Goal: Task Accomplishment & Management: Manage account settings

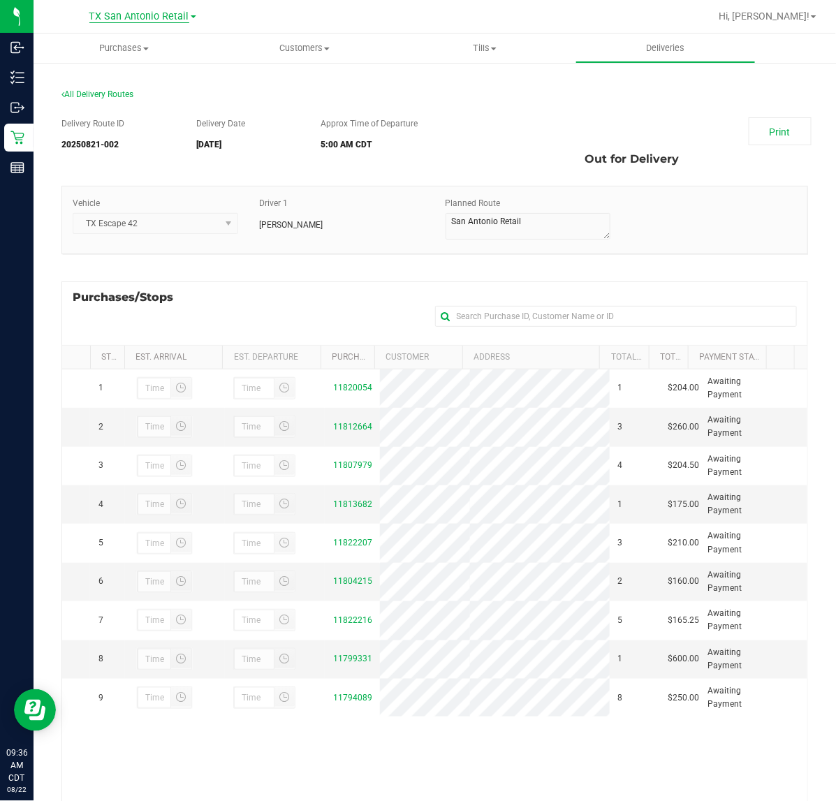
click at [126, 14] on span "TX San Antonio Retail" at bounding box center [139, 16] width 100 height 13
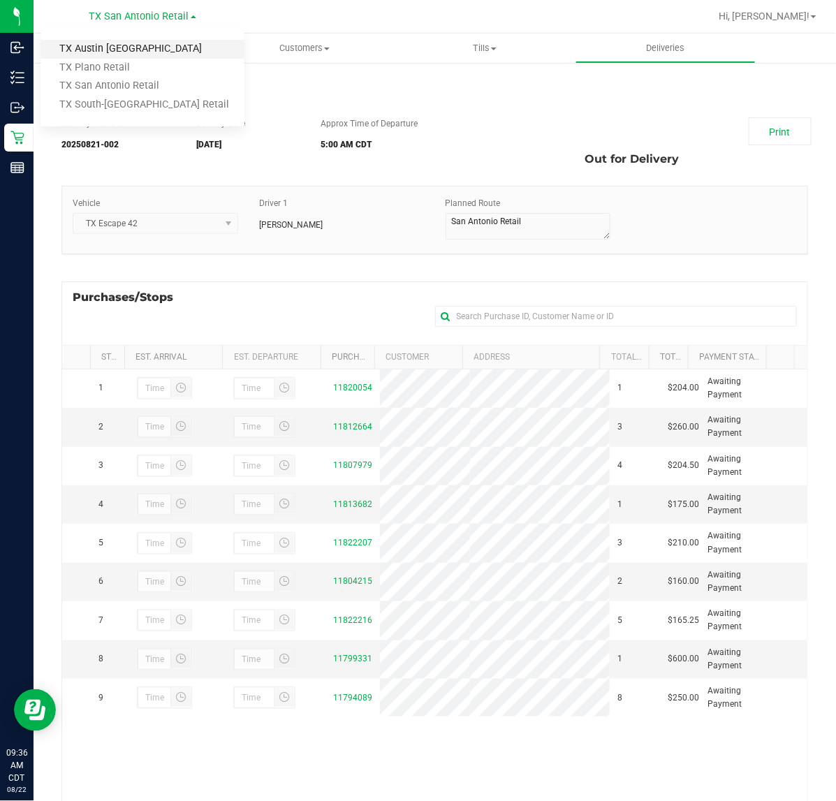
click at [121, 45] on link "TX Austin [GEOGRAPHIC_DATA]" at bounding box center [142, 49] width 204 height 19
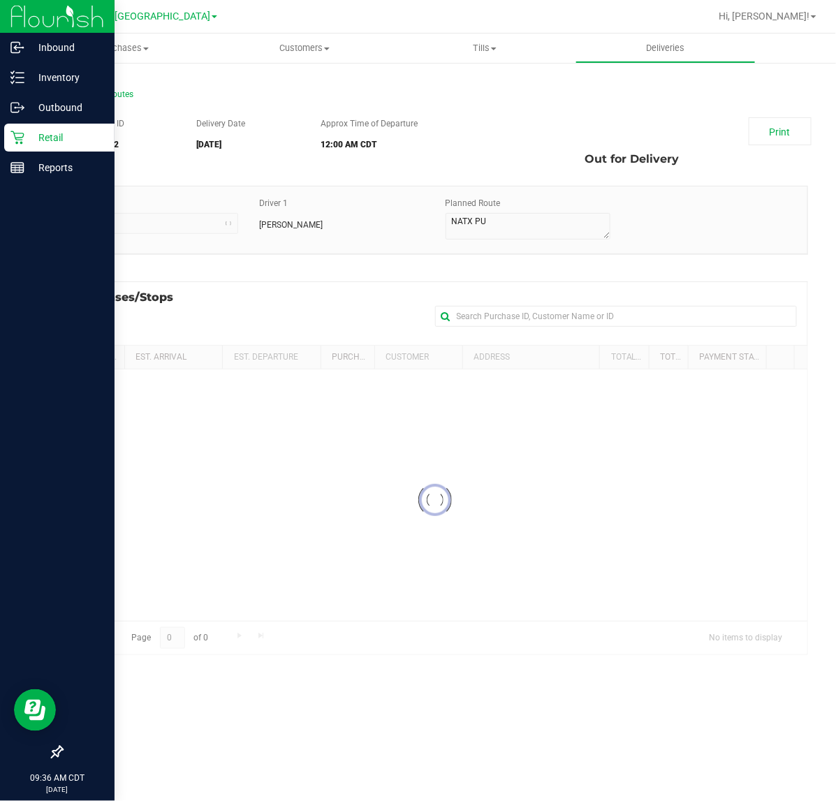
click at [22, 137] on icon at bounding box center [16, 137] width 13 height 13
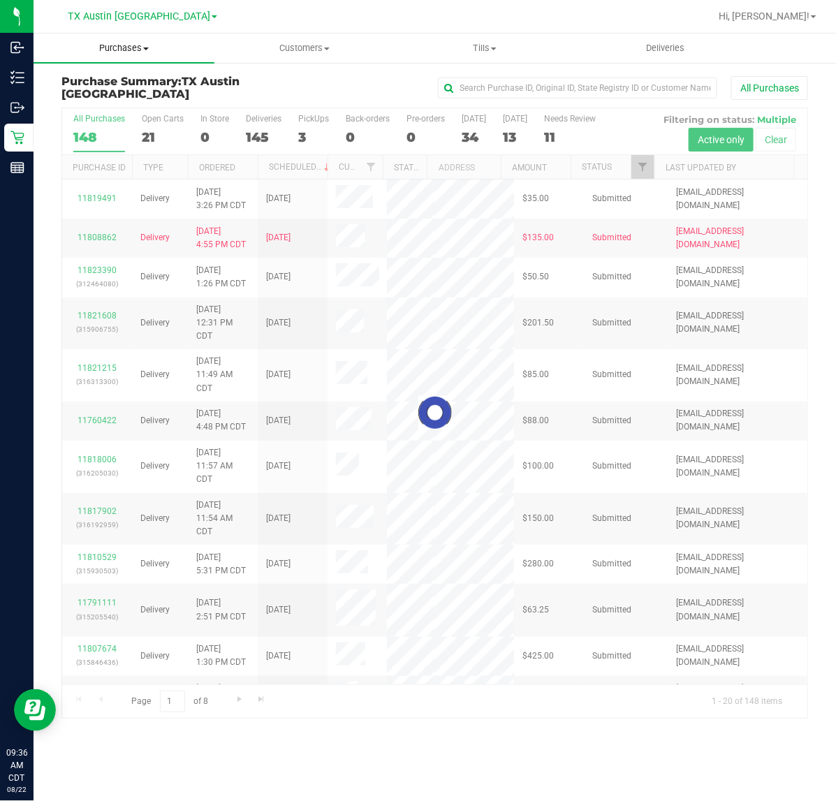
click at [110, 52] on span "Purchases" at bounding box center [124, 48] width 181 height 13
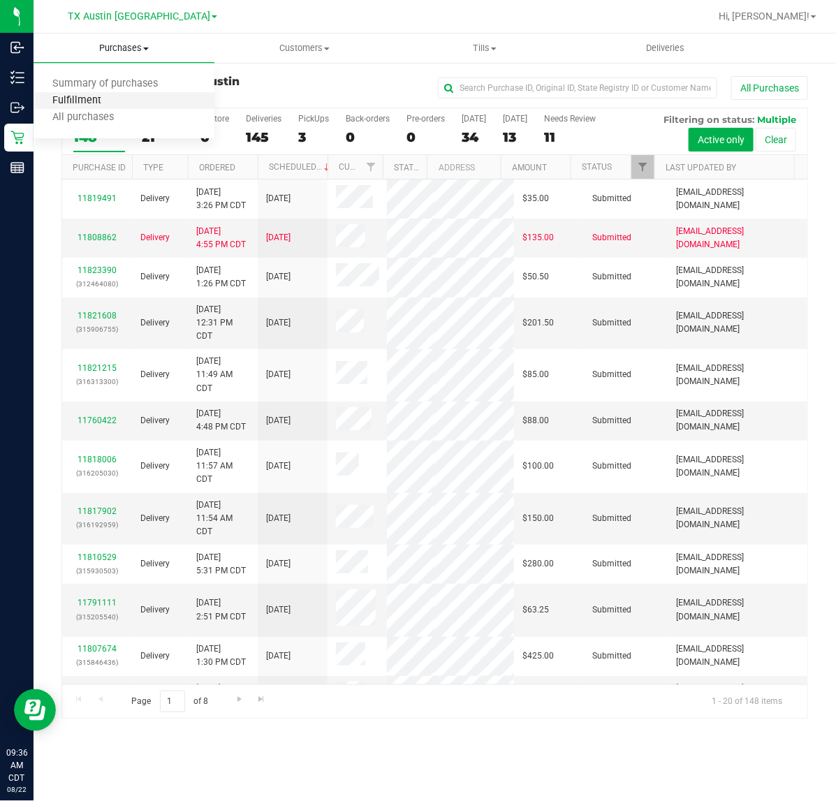
click at [107, 96] on span "Fulfillment" at bounding box center [77, 101] width 87 height 12
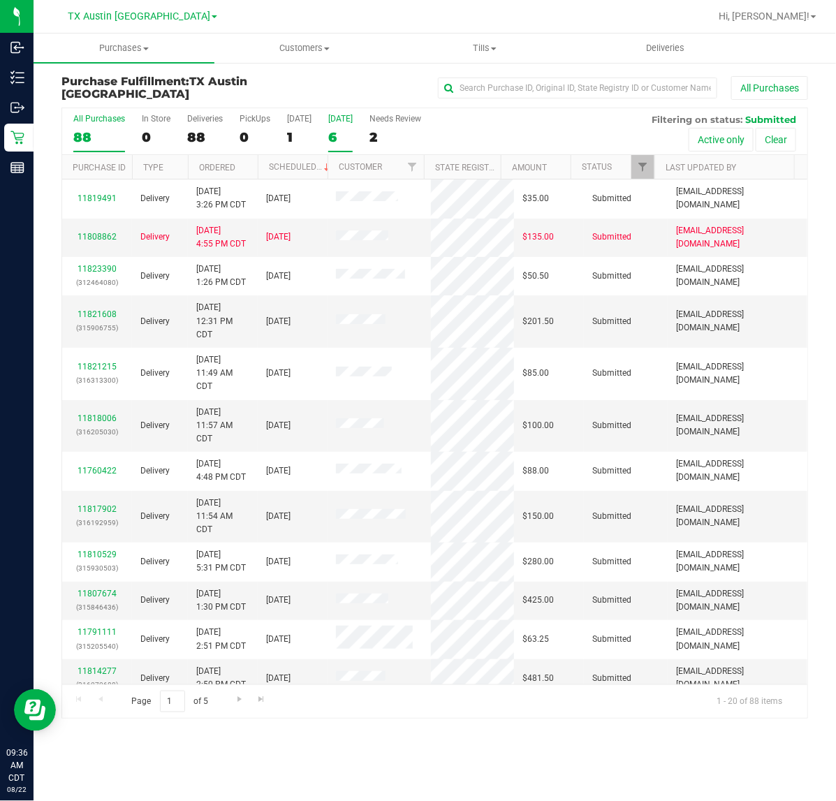
click at [336, 124] on label "[DATE] 6" at bounding box center [340, 133] width 24 height 38
click at [0, 0] on input "[DATE] 6" at bounding box center [0, 0] width 0 height 0
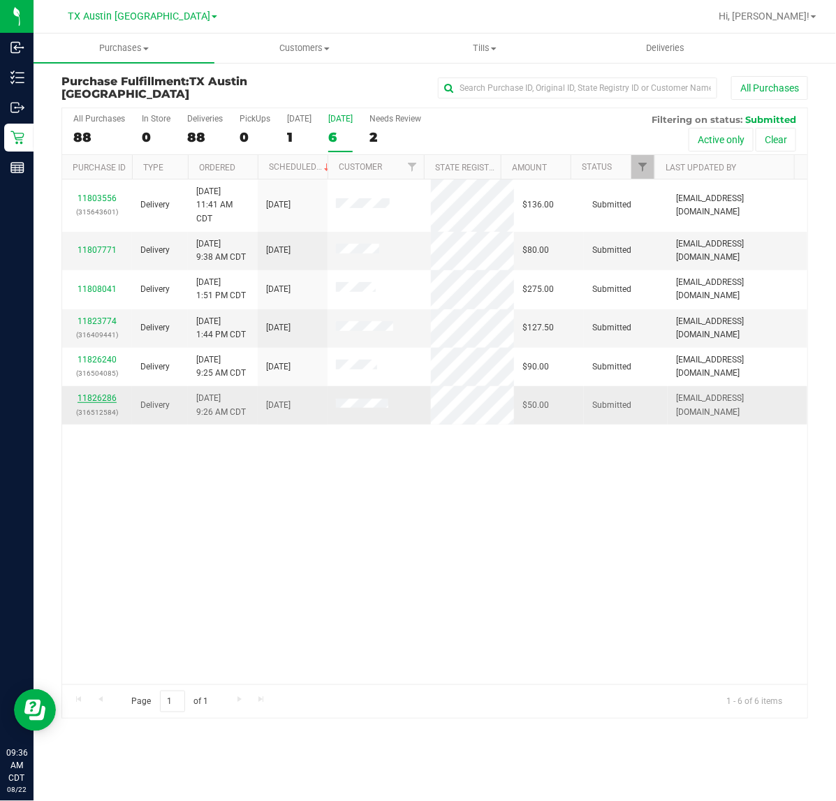
click at [103, 395] on link "11826286" at bounding box center [97, 398] width 39 height 10
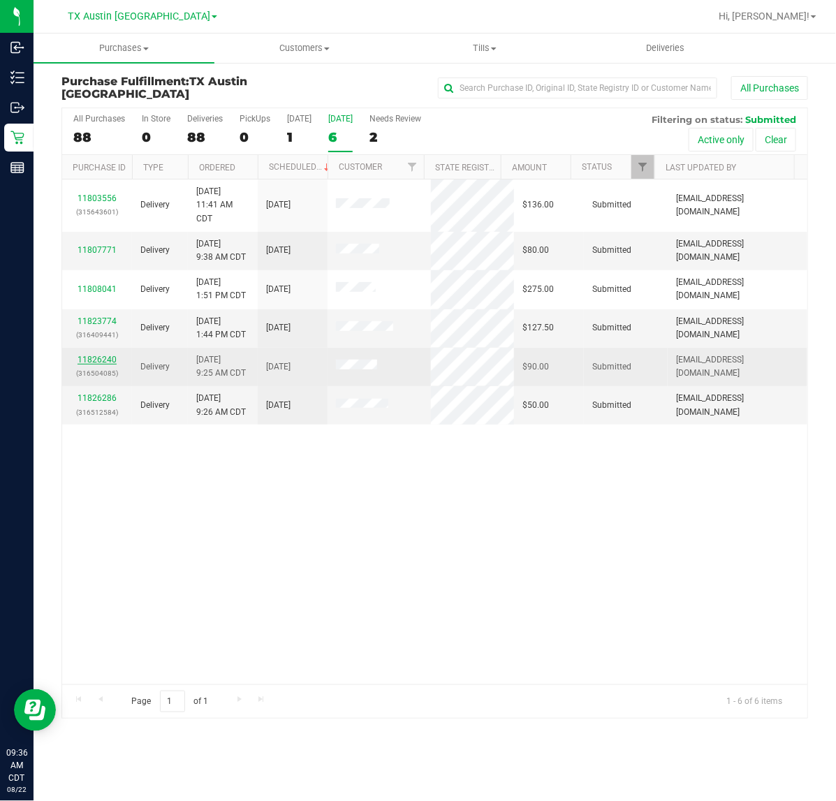
click at [105, 361] on link "11826240" at bounding box center [97, 360] width 39 height 10
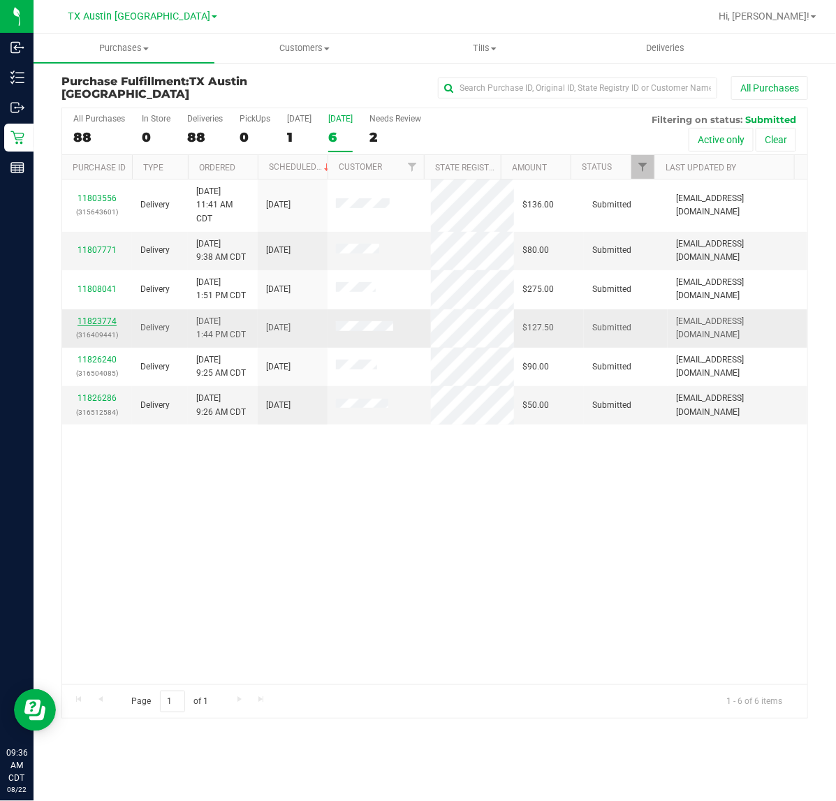
click at [99, 326] on link "11823774" at bounding box center [97, 321] width 39 height 10
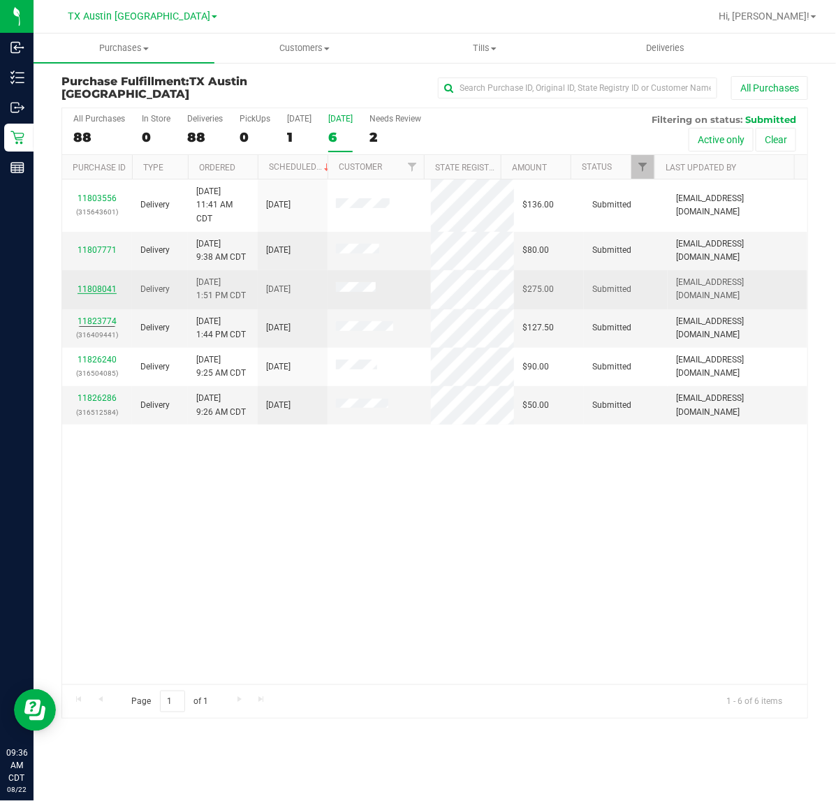
click at [99, 288] on link "11808041" at bounding box center [97, 289] width 39 height 10
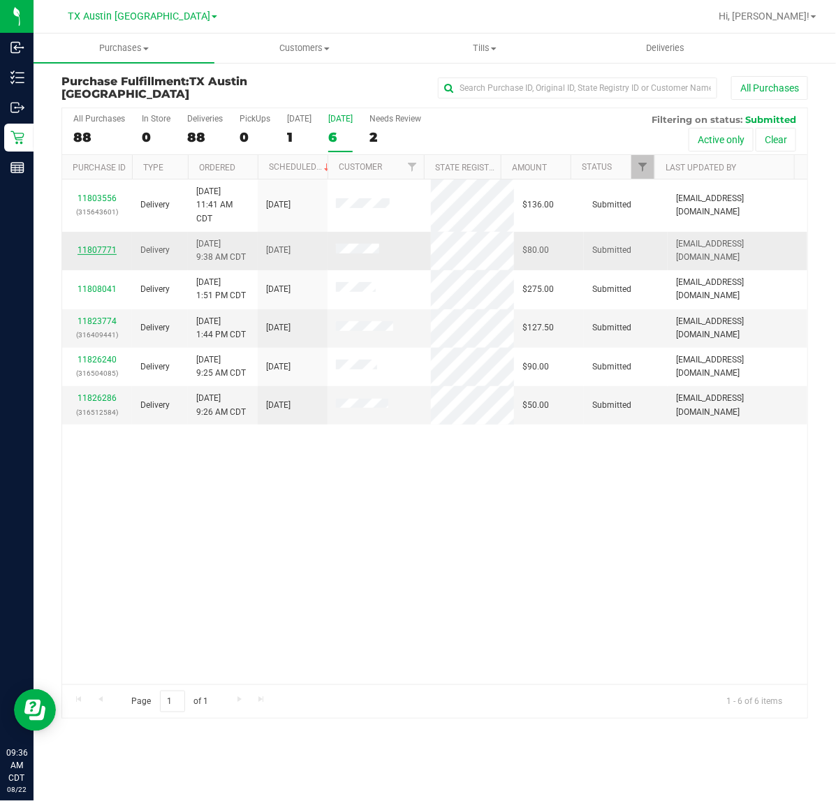
click at [100, 246] on link "11807771" at bounding box center [97, 250] width 39 height 10
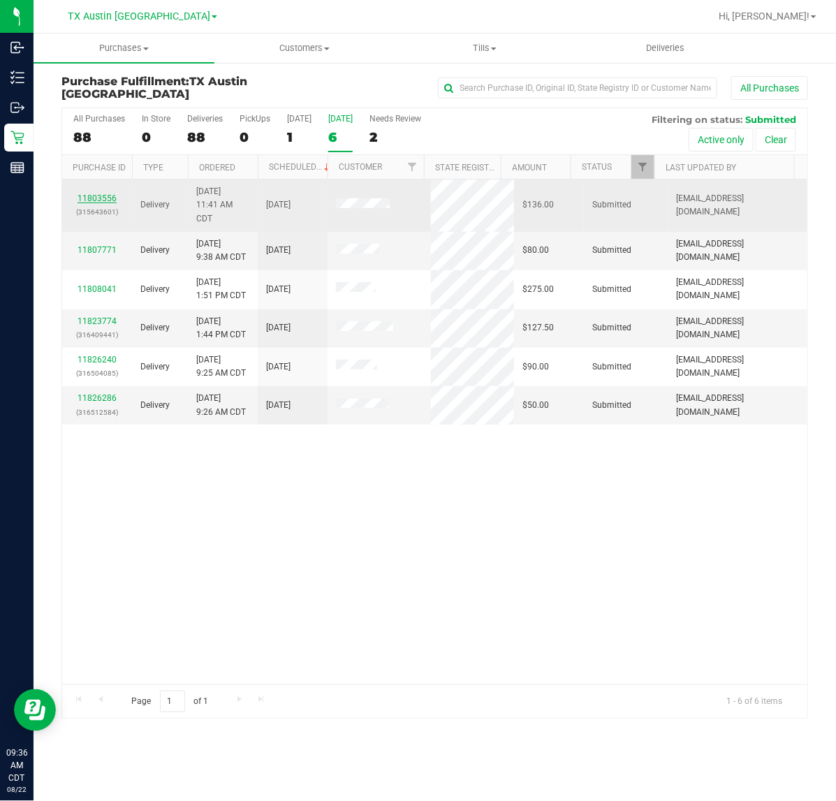
click at [91, 196] on link "11803556" at bounding box center [97, 198] width 39 height 10
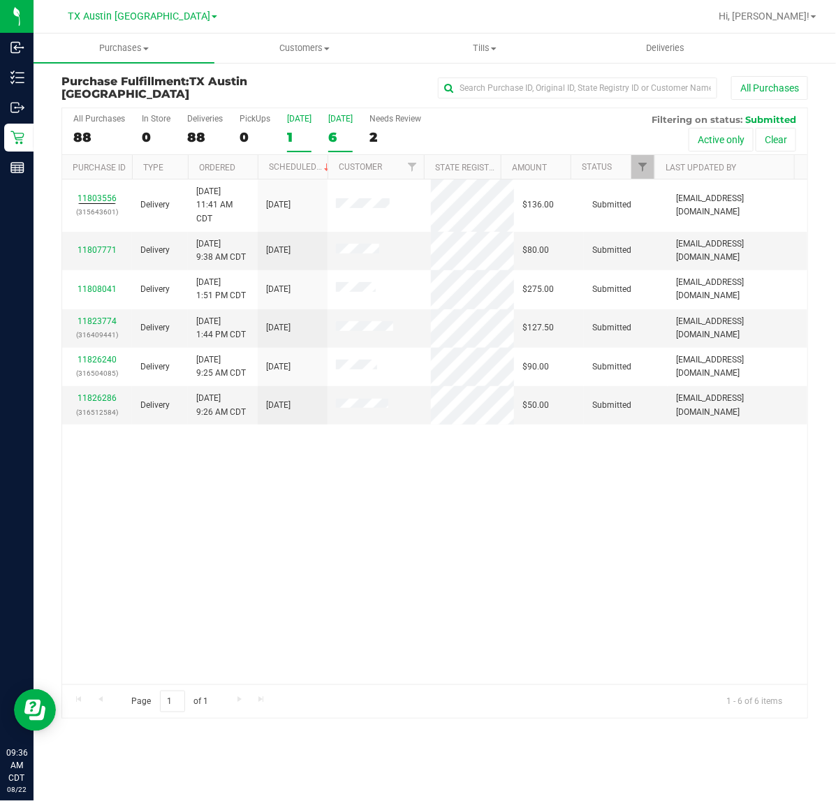
click at [307, 126] on label "[DATE] 1" at bounding box center [299, 133] width 24 height 38
click at [0, 0] on input "[DATE] 1" at bounding box center [0, 0] width 0 height 0
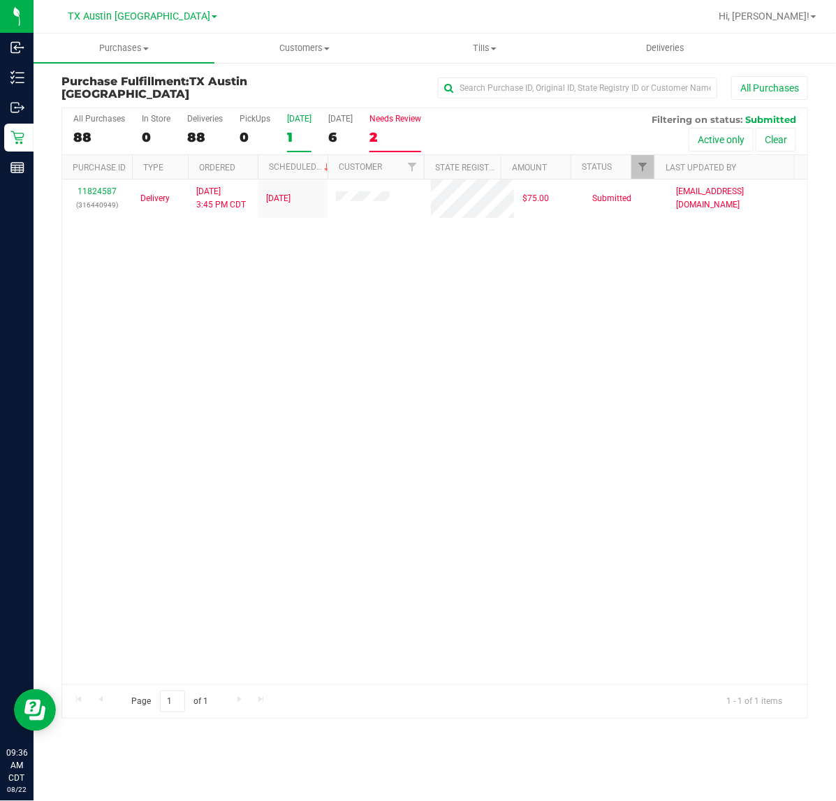
click at [392, 130] on div "2" at bounding box center [395, 137] width 52 height 16
click at [0, 0] on input "Needs Review 2" at bounding box center [0, 0] width 0 height 0
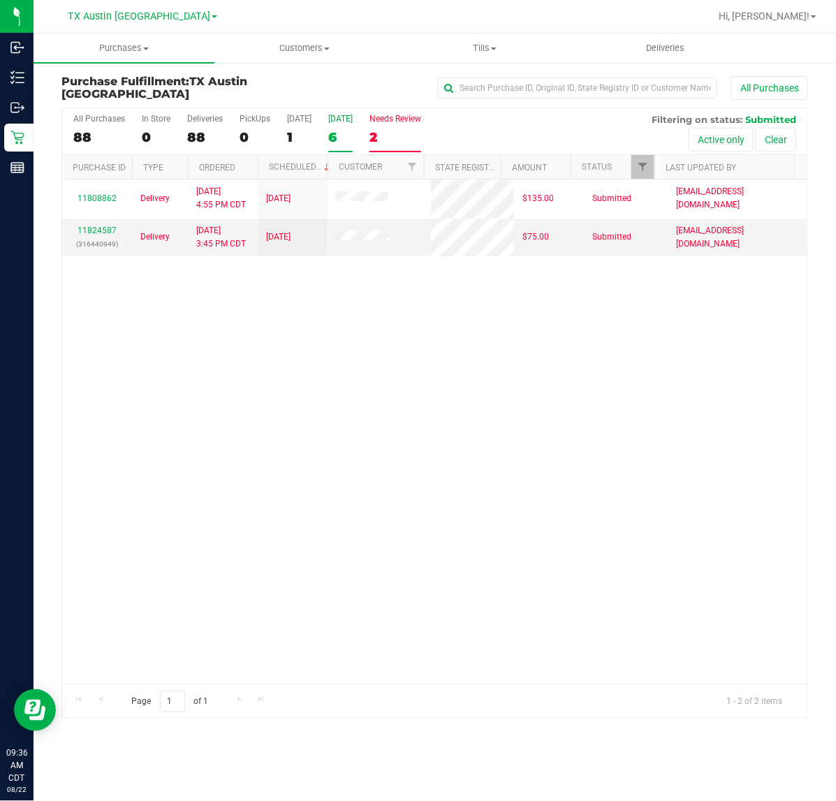
click at [346, 136] on div "6" at bounding box center [340, 137] width 24 height 16
click at [0, 0] on input "[DATE] 6" at bounding box center [0, 0] width 0 height 0
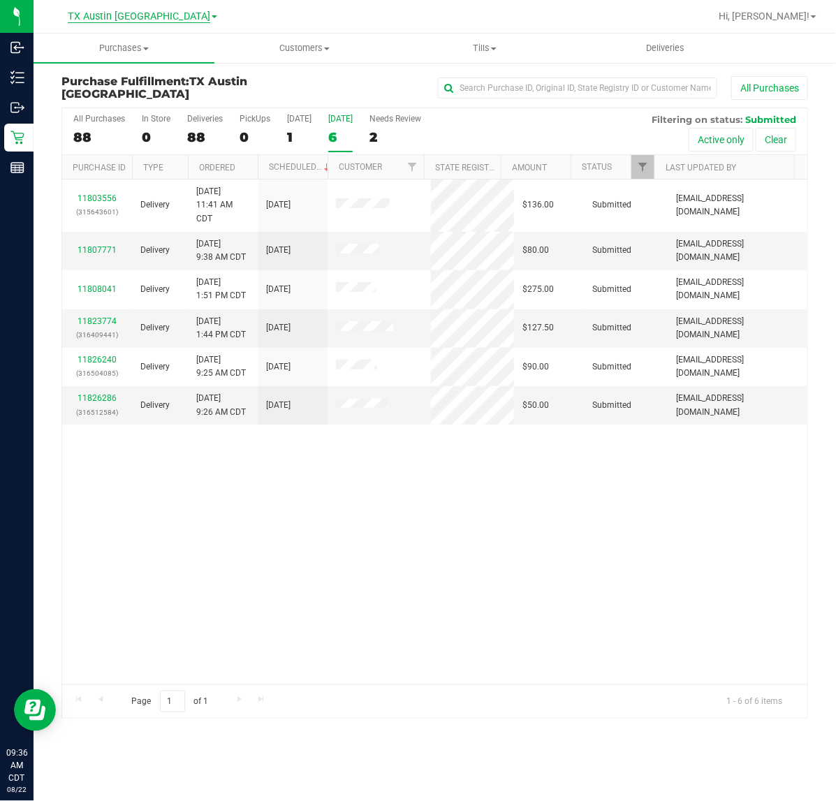
click at [148, 15] on span "TX Austin [GEOGRAPHIC_DATA]" at bounding box center [139, 16] width 142 height 13
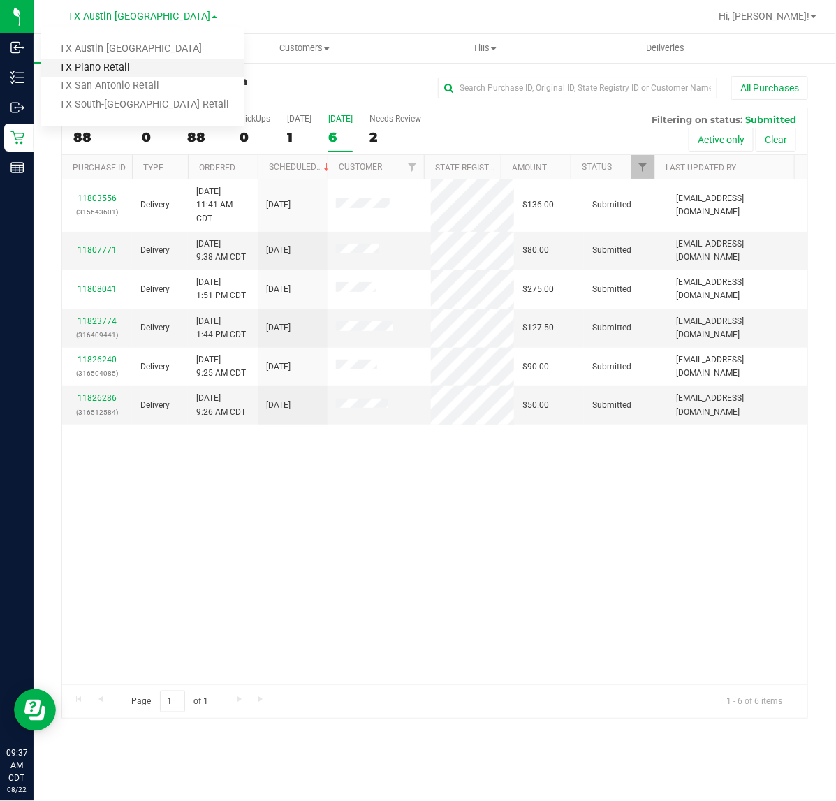
click at [131, 61] on link "TX Plano Retail" at bounding box center [142, 68] width 204 height 19
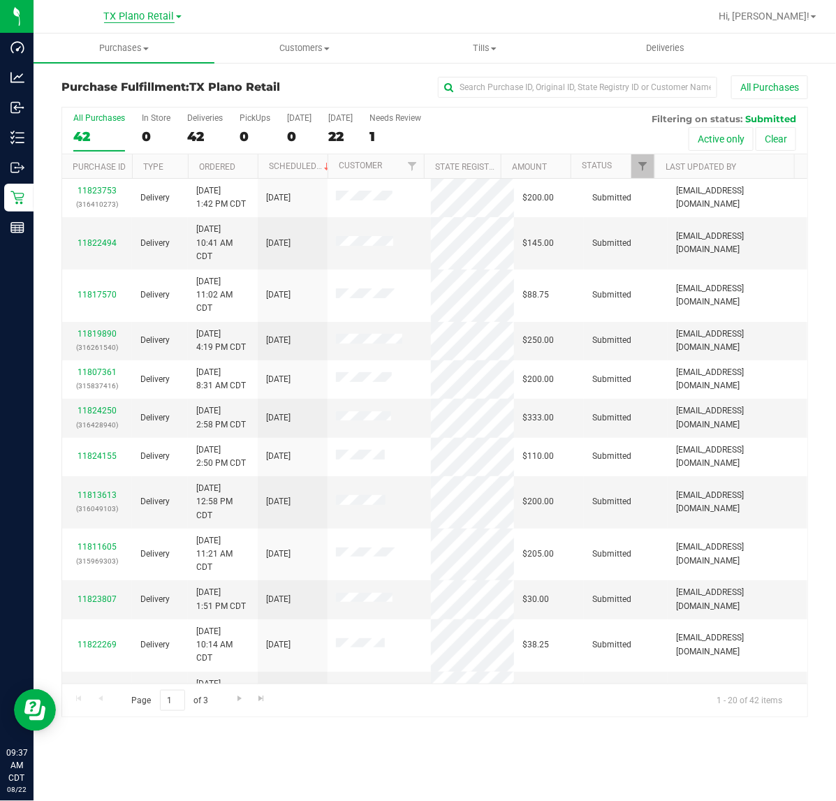
click at [147, 16] on span "TX Plano Retail" at bounding box center [139, 16] width 71 height 13
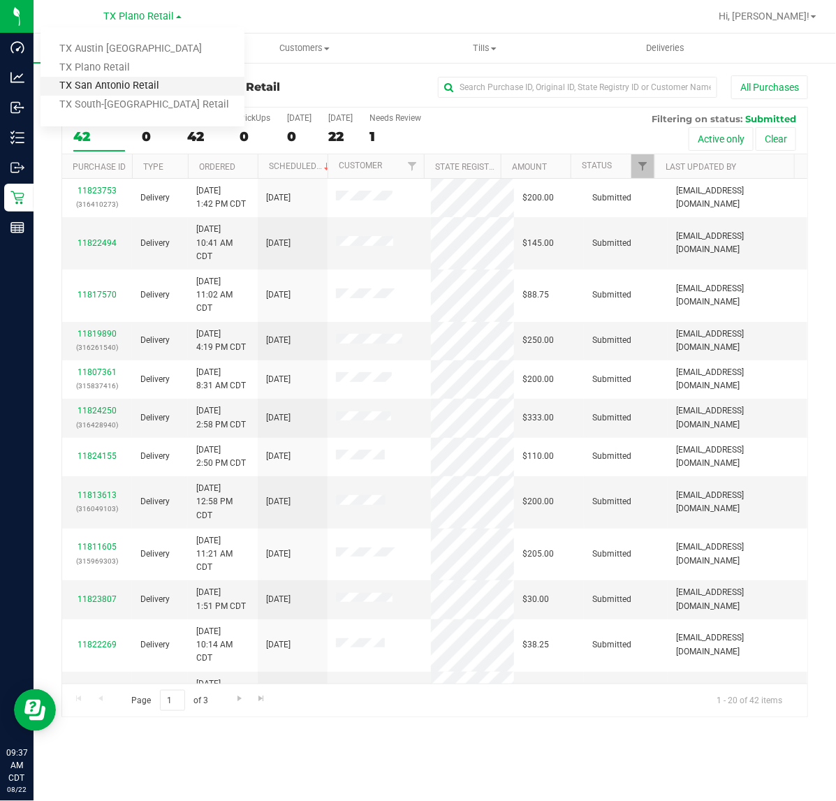
click at [129, 78] on link "TX San Antonio Retail" at bounding box center [142, 86] width 204 height 19
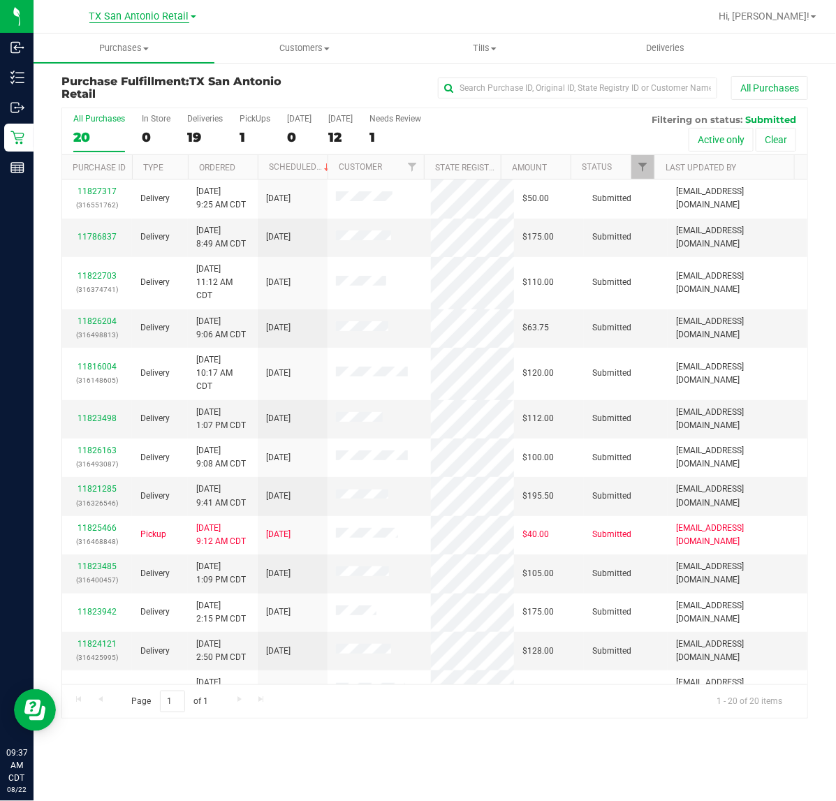
click at [134, 21] on span "TX San Antonio Retail" at bounding box center [139, 16] width 100 height 13
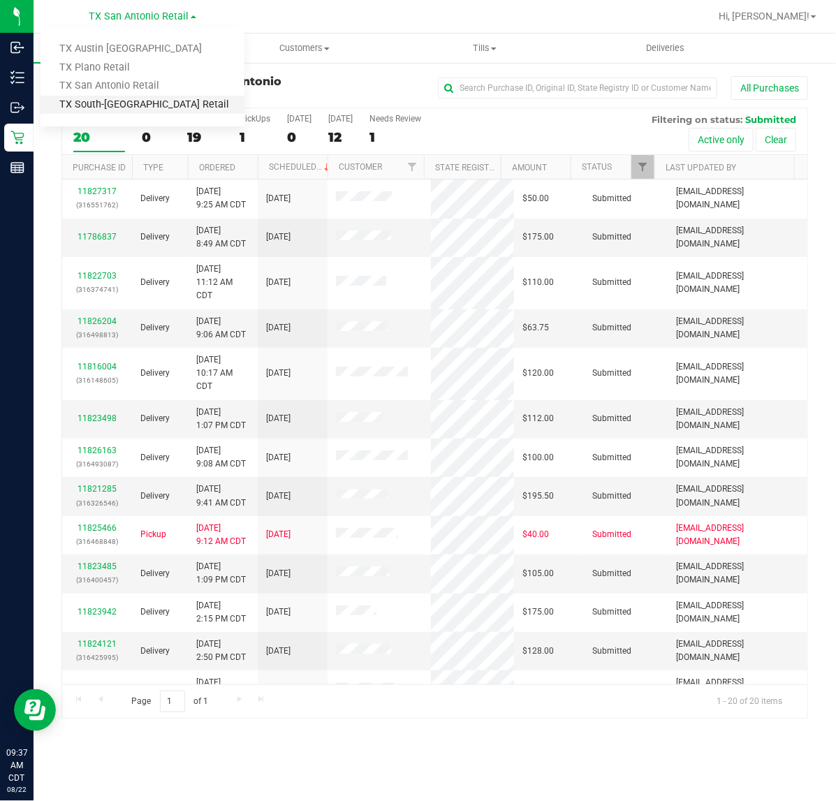
click at [115, 100] on link "TX South-[GEOGRAPHIC_DATA] Retail" at bounding box center [142, 105] width 204 height 19
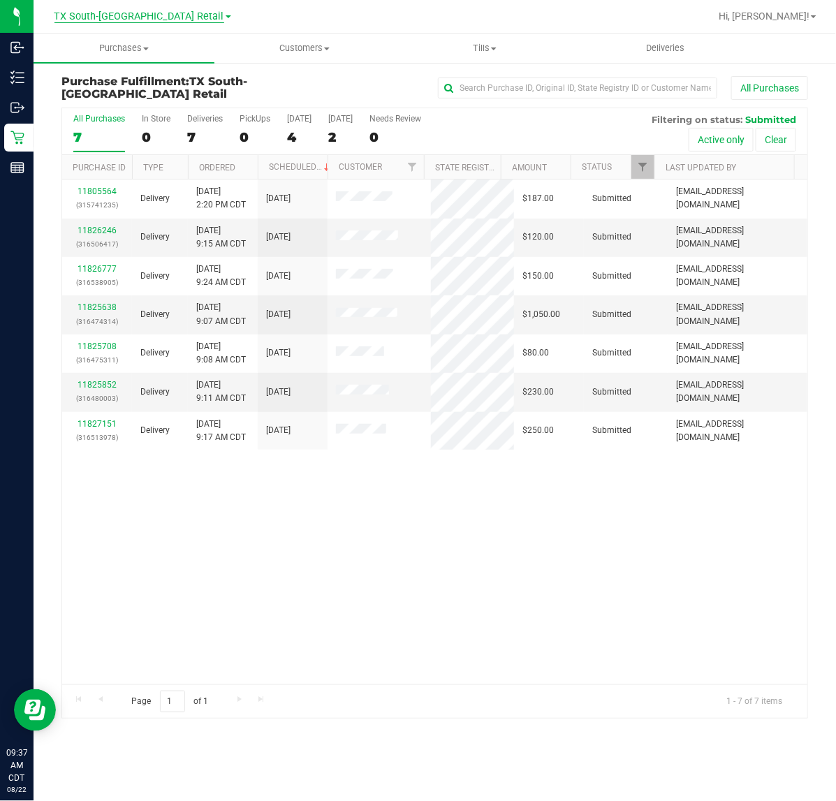
click at [128, 14] on span "TX South-[GEOGRAPHIC_DATA] Retail" at bounding box center [139, 16] width 170 height 13
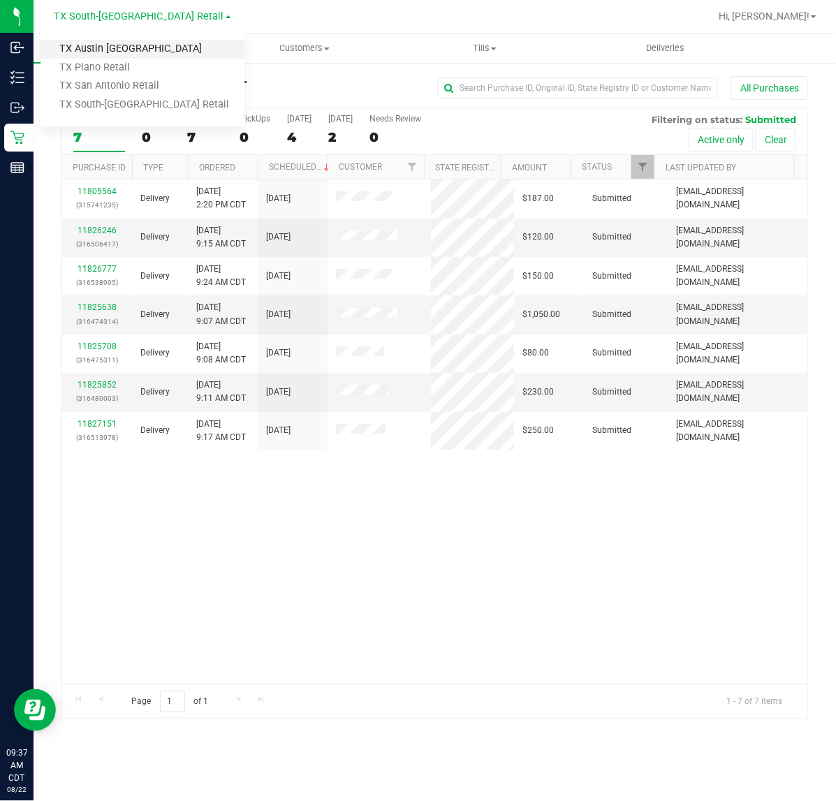
click at [119, 47] on link "TX Austin [GEOGRAPHIC_DATA]" at bounding box center [142, 49] width 204 height 19
